Goal: Task Accomplishment & Management: Use online tool/utility

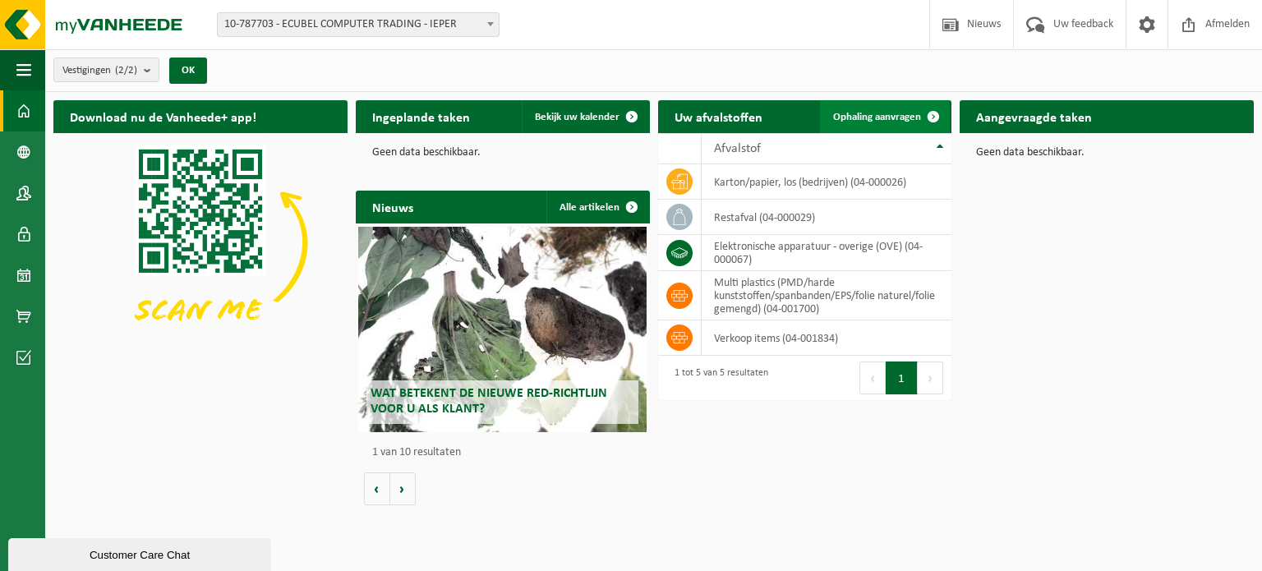
click at [894, 122] on span "Ophaling aanvragen" at bounding box center [877, 117] width 88 height 11
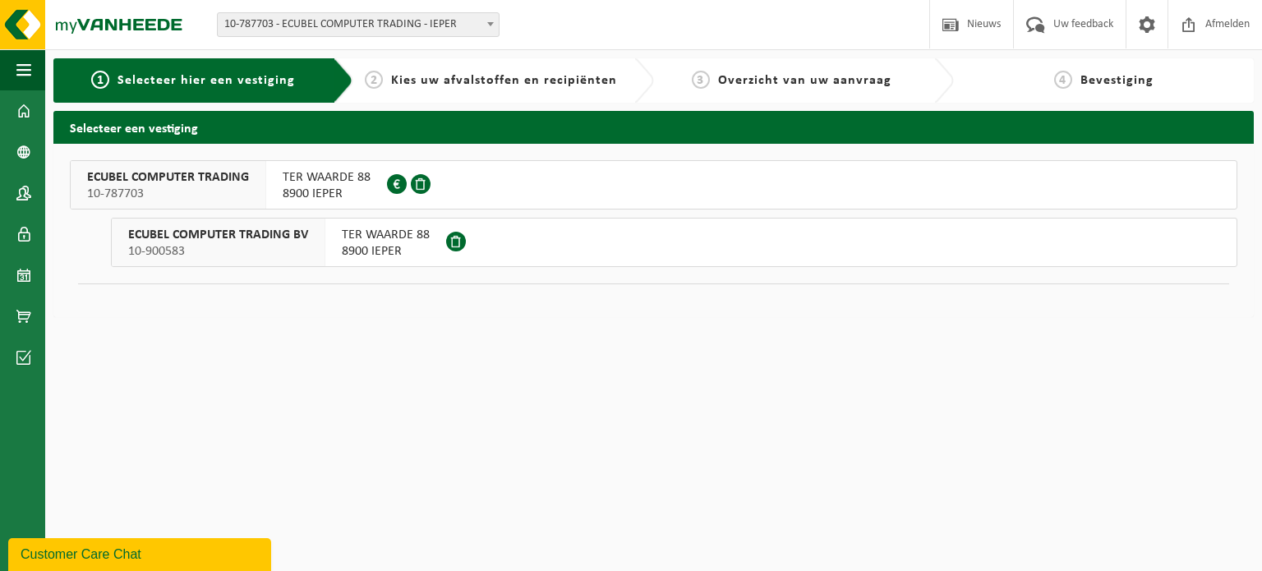
click at [425, 255] on span "8900 IEPER" at bounding box center [386, 251] width 88 height 16
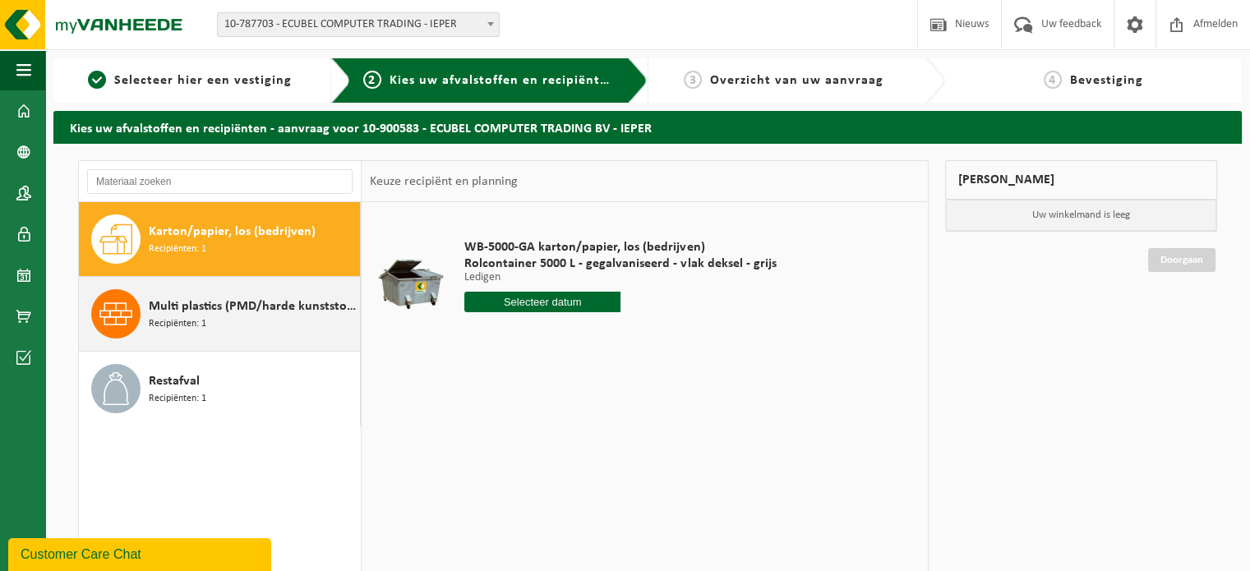
click at [242, 315] on span "Multi plastics (PMD/harde kunststoffen/spanbanden/EPS/folie naturel/folie gemen…" at bounding box center [252, 307] width 207 height 20
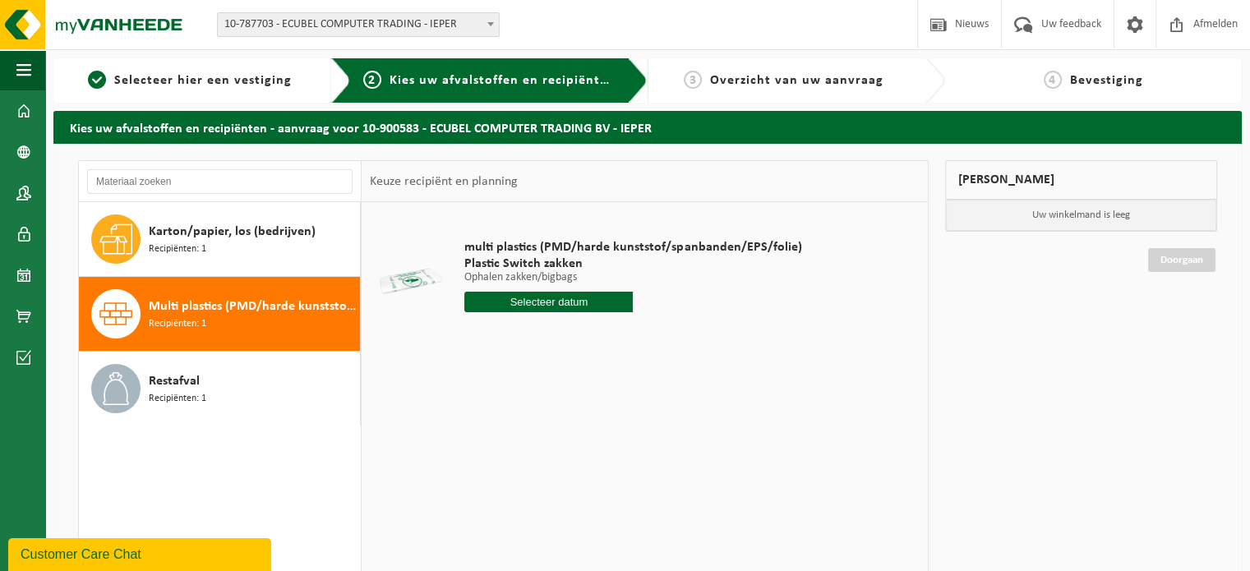
click at [538, 308] on input "text" at bounding box center [548, 302] width 168 height 21
click at [539, 426] on div "10" at bounding box center [537, 421] width 29 height 26
type input "Van [DATE]"
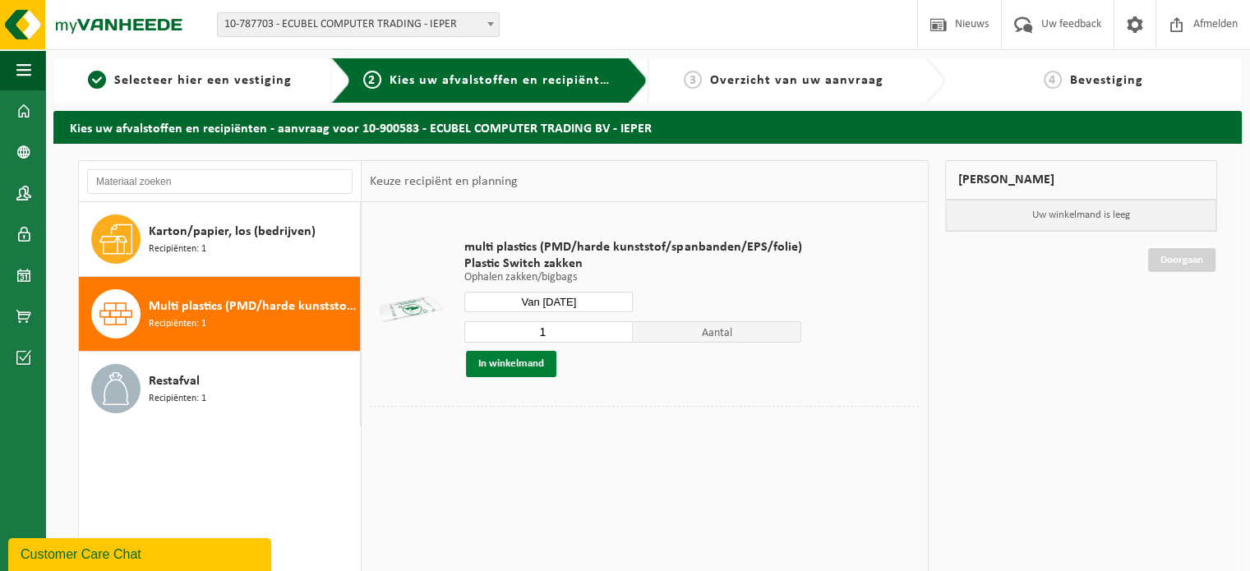
click at [523, 368] on button "In winkelmand" at bounding box center [511, 364] width 90 height 26
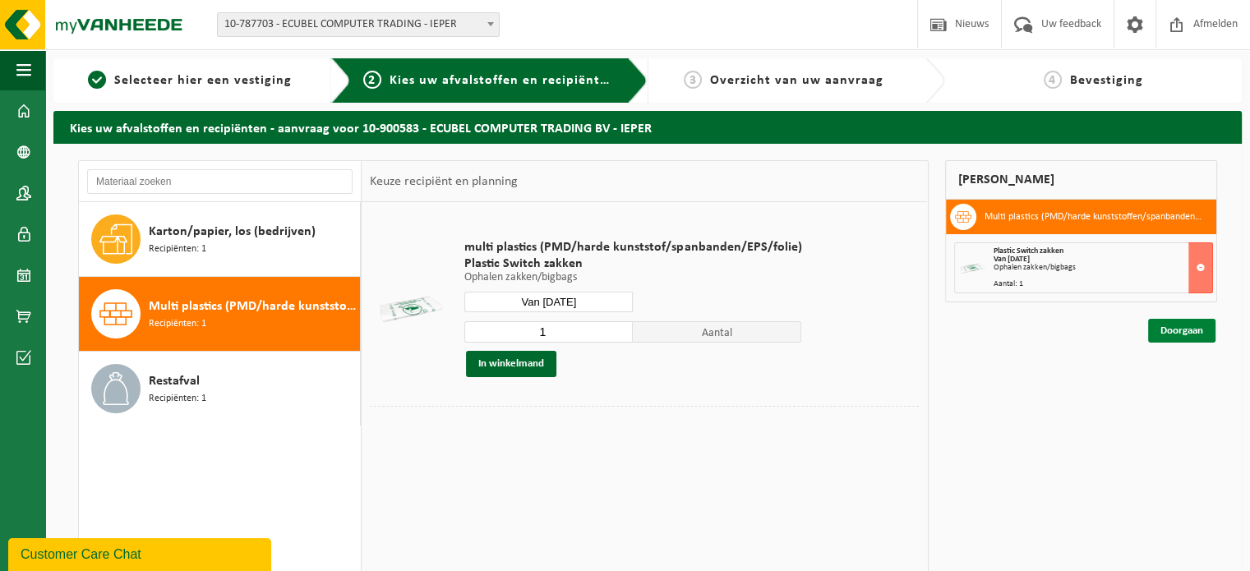
click at [1192, 328] on link "Doorgaan" at bounding box center [1181, 331] width 67 height 24
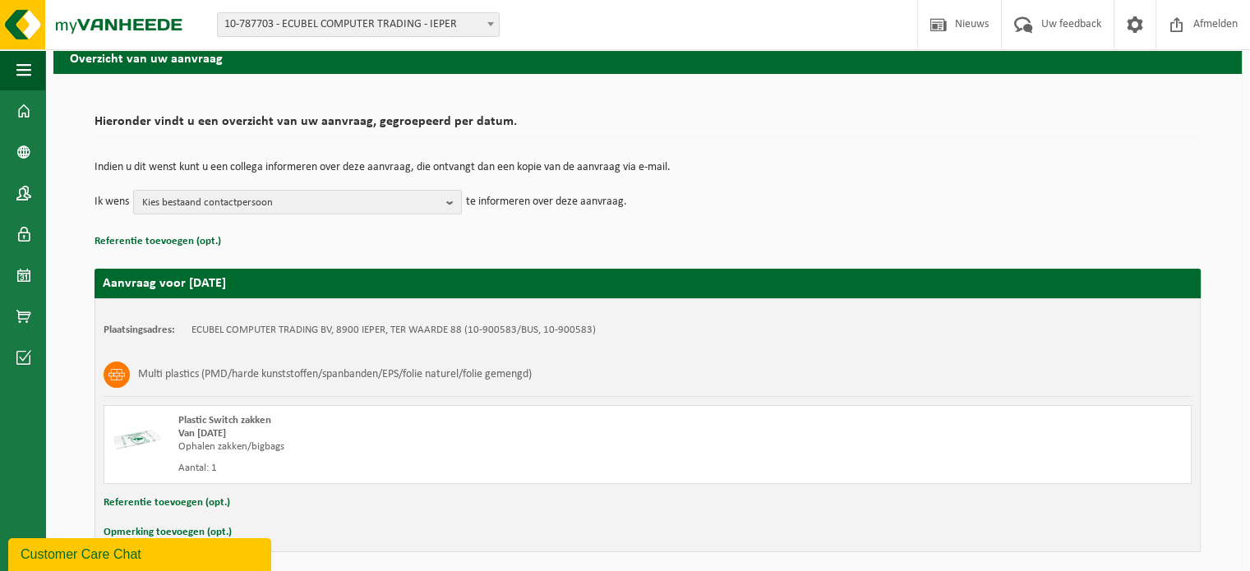
scroll to position [132, 0]
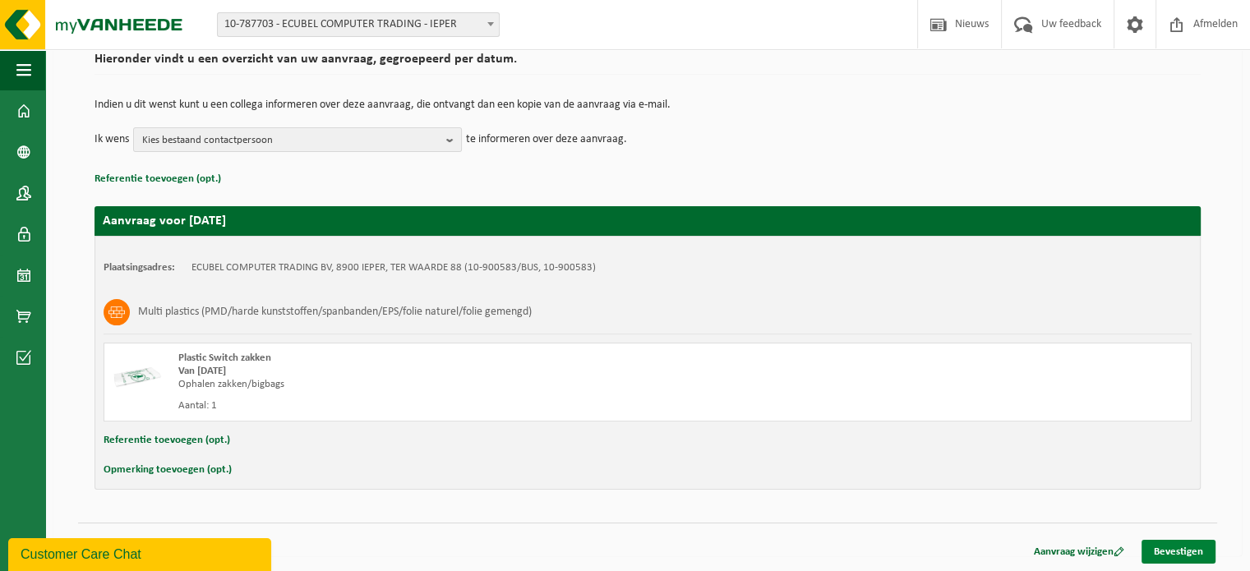
click at [1181, 543] on link "Bevestigen" at bounding box center [1178, 552] width 74 height 24
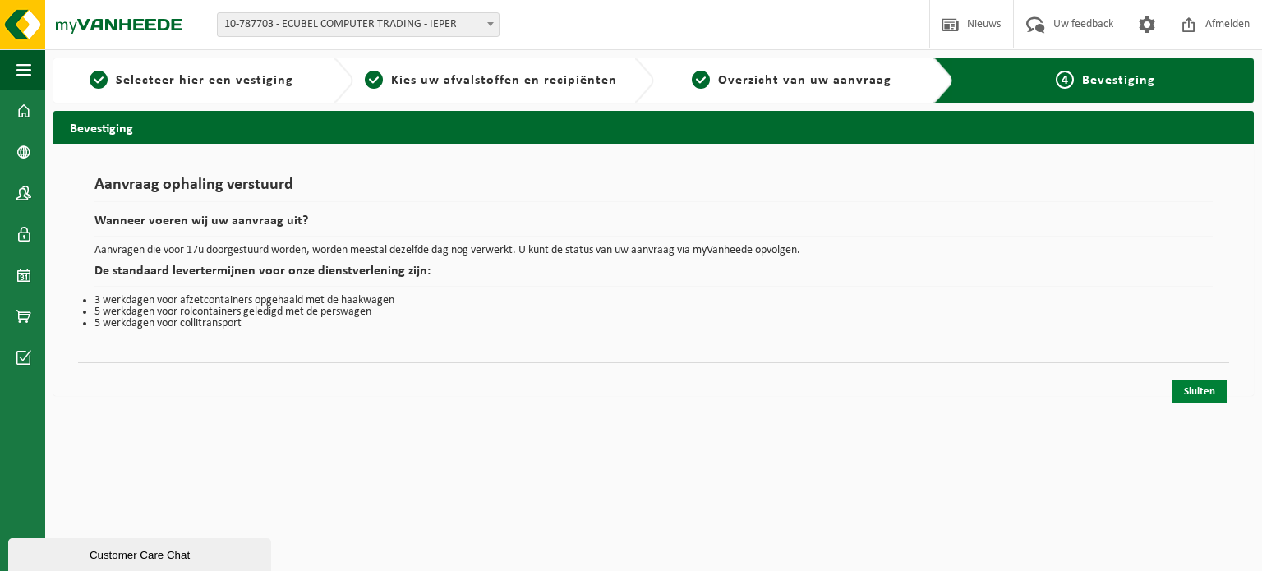
click at [1193, 389] on link "Sluiten" at bounding box center [1200, 392] width 56 height 24
